Goal: Task Accomplishment & Management: Manage account settings

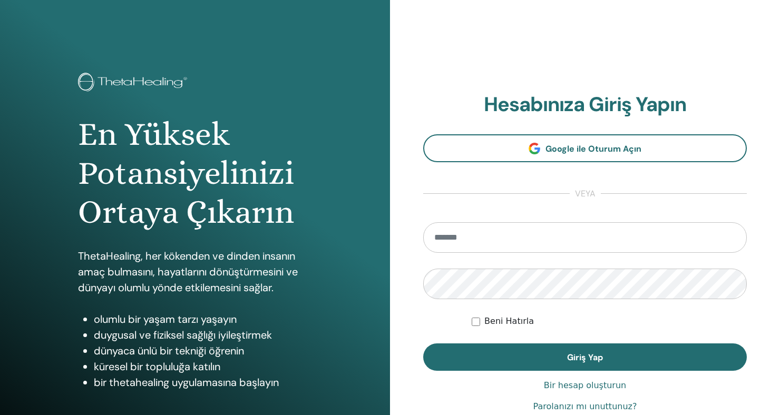
scroll to position [91, 0]
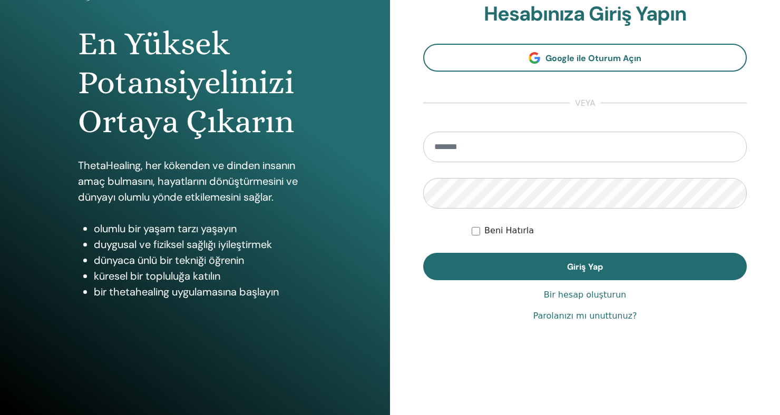
click at [587, 314] on font "Parolanızı mı unuttunuz?" at bounding box center [585, 316] width 104 height 10
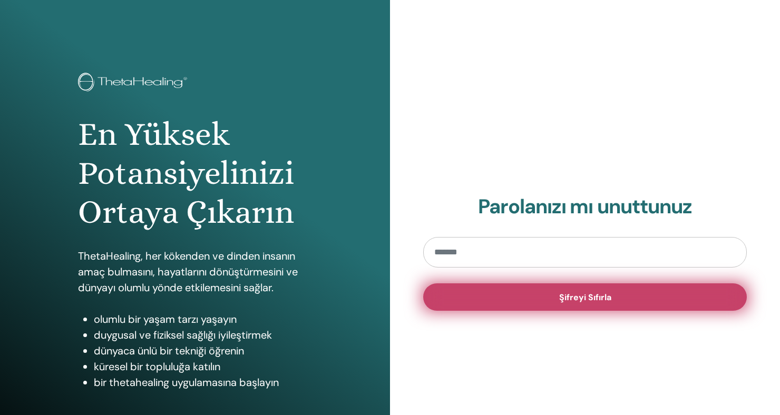
click at [604, 300] on font "Şifreyi Sıfırla" at bounding box center [585, 297] width 52 height 11
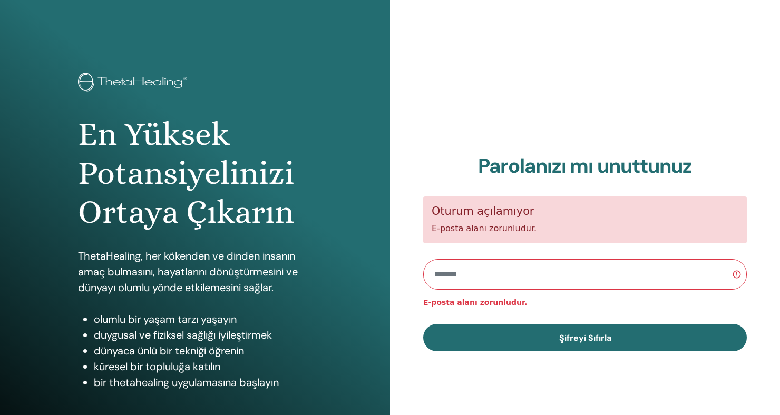
click at [504, 269] on input "email" at bounding box center [584, 274] width 323 height 31
type input "**********"
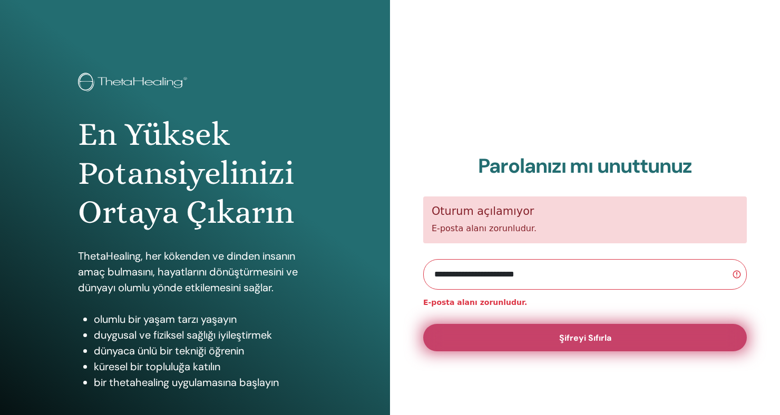
click at [586, 336] on font "Şifreyi Sıfırla" at bounding box center [585, 337] width 52 height 11
